Goal: Find contact information: Find contact information

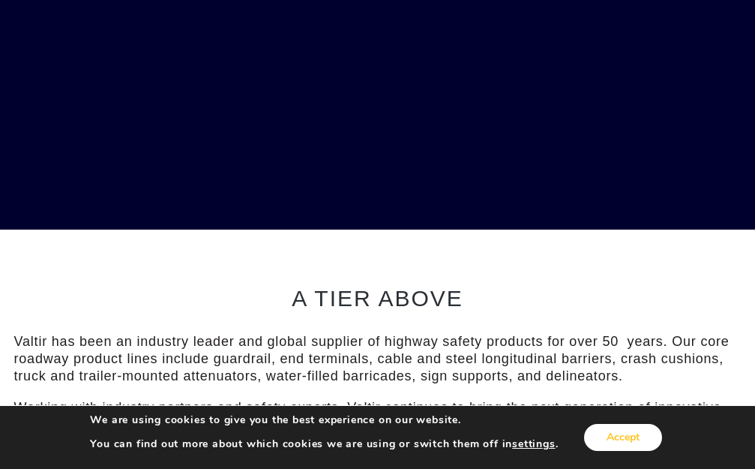
click at [616, 447] on button "Accept" at bounding box center [623, 437] width 78 height 27
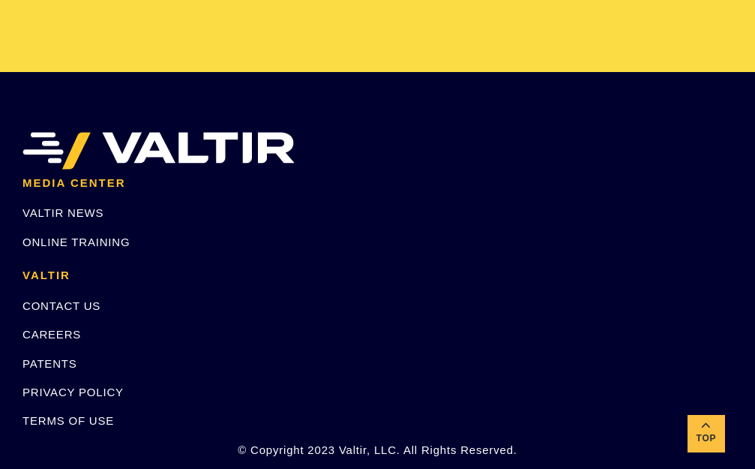
scroll to position [3393, 0]
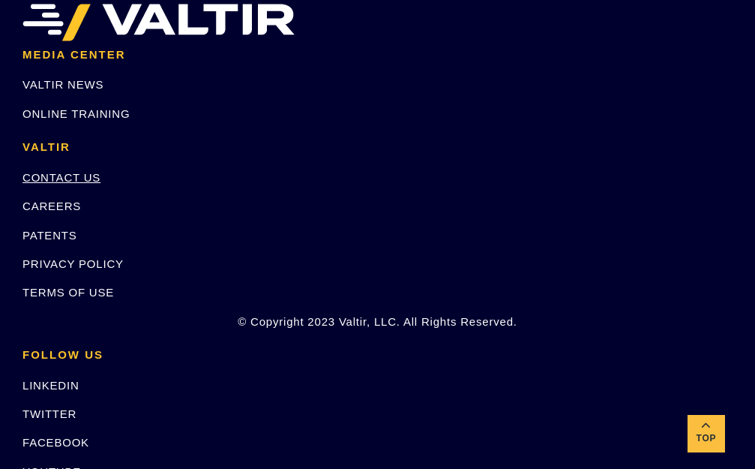
click at [58, 178] on link "CONTACT US" at bounding box center [61, 177] width 78 height 13
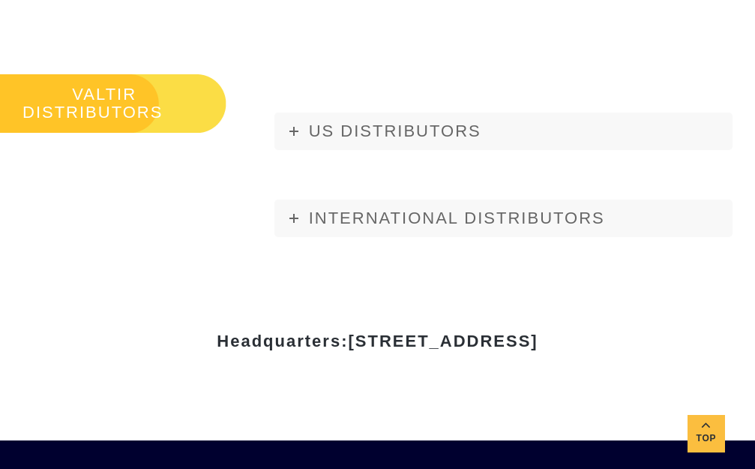
scroll to position [1725, 0]
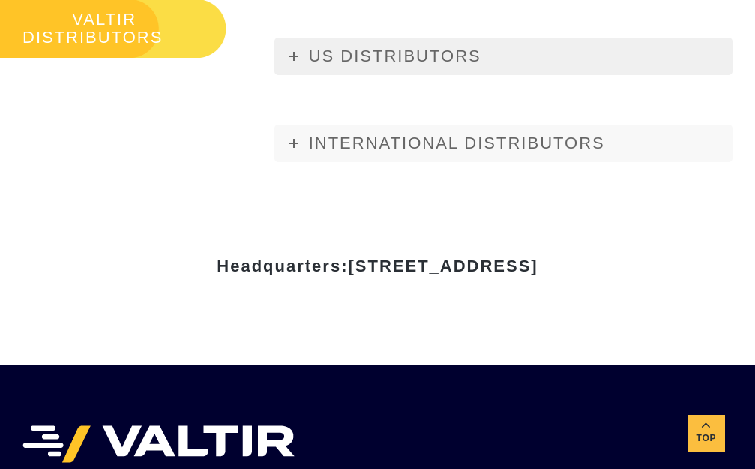
click at [298, 37] on link "US DISTRIBUTORS" at bounding box center [503, 55] width 458 height 37
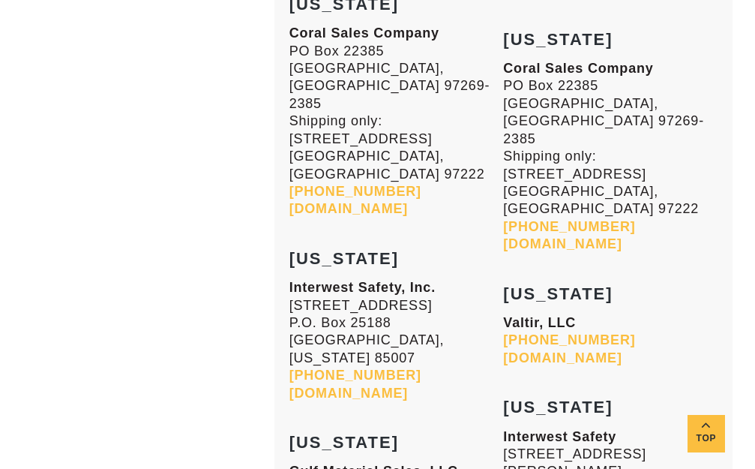
scroll to position [2007, 0]
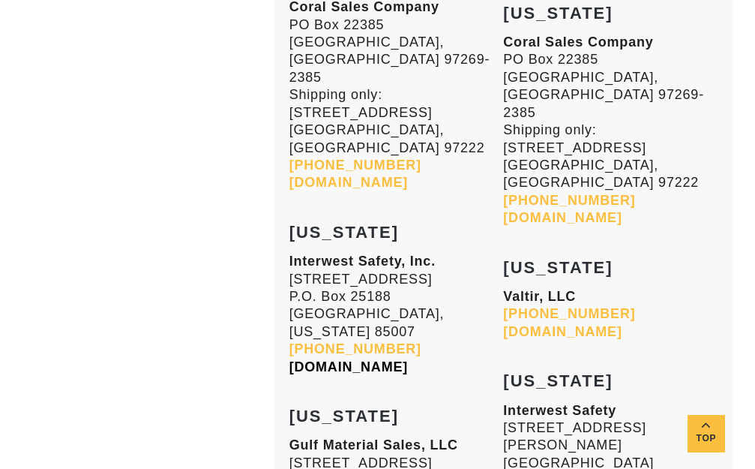
drag, startPoint x: 449, startPoint y: 274, endPoint x: 313, endPoint y: 280, distance: 136.6
click at [307, 278] on p "Interwest Safety, Inc. 5302 W. Buckeye Road, Suite 400 P.O. Box 25188 Phoenix, …" at bounding box center [396, 314] width 214 height 123
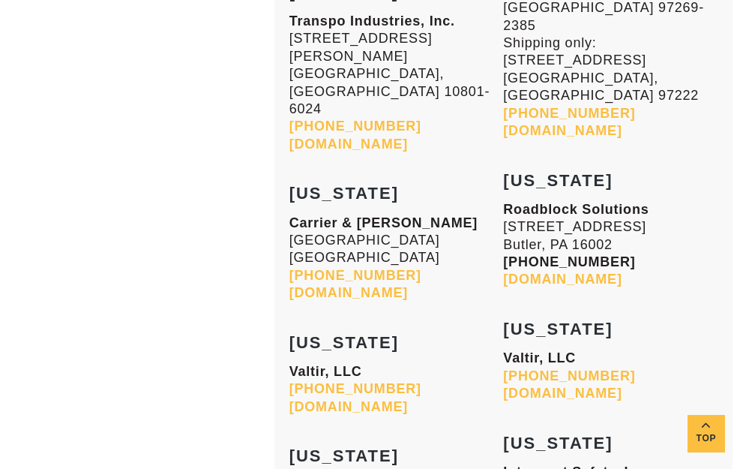
scroll to position [6206, 0]
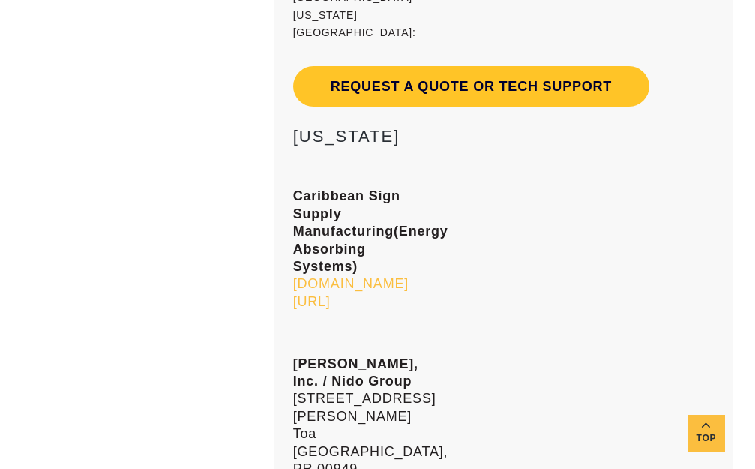
scroll to position [14130, 0]
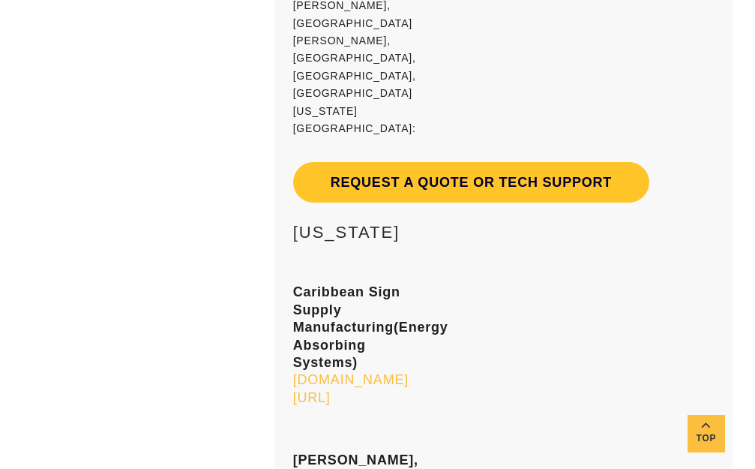
drag, startPoint x: 64, startPoint y: 99, endPoint x: 70, endPoint y: 85, distance: 15.8
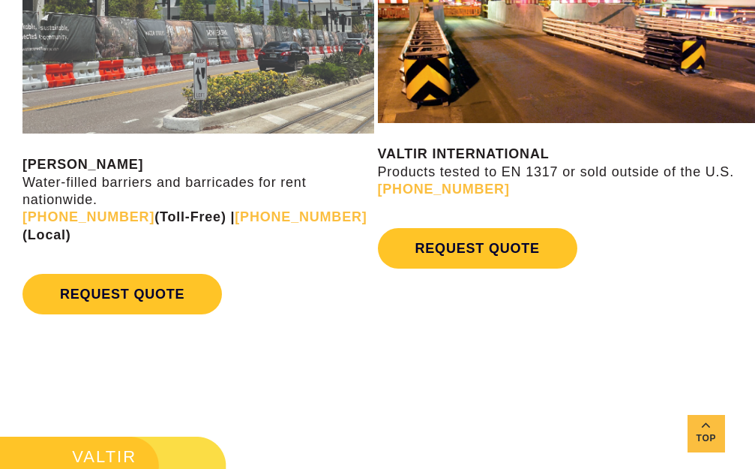
scroll to position [1350, 0]
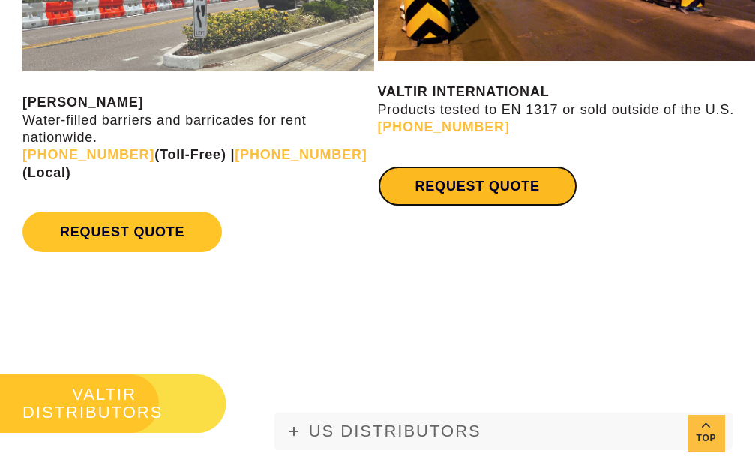
click at [487, 193] on link "REQUEST QUOTE" at bounding box center [477, 186] width 199 height 40
click at [475, 187] on link "REQUEST QUOTE" at bounding box center [477, 186] width 199 height 40
